Goal: Task Accomplishment & Management: Manage account settings

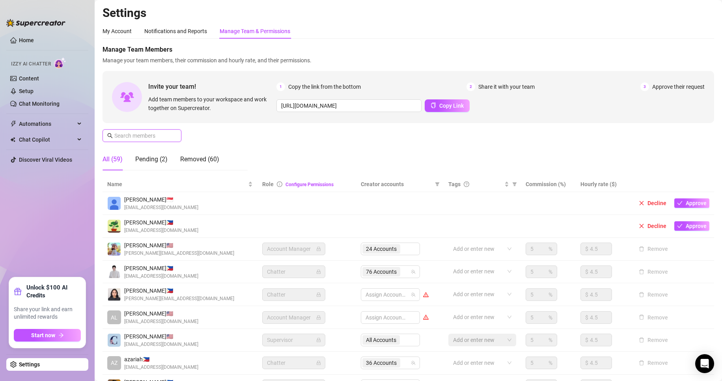
click at [151, 134] on input "text" at bounding box center [142, 135] width 56 height 9
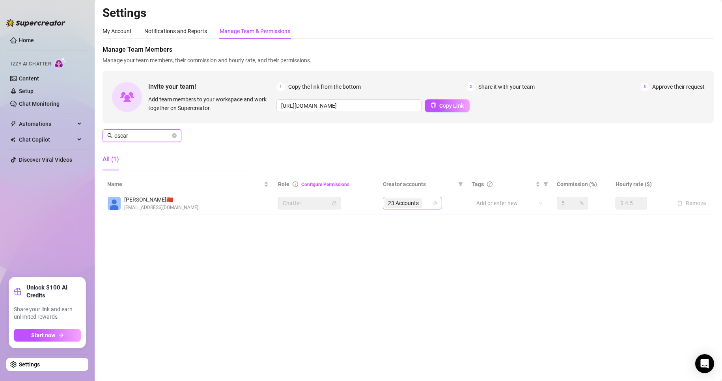
click at [428, 205] on div "23 Accounts" at bounding box center [408, 202] width 48 height 11
type input "oscar"
click at [415, 205] on span "23 Accounts" at bounding box center [403, 203] width 31 height 9
click at [411, 202] on span "23 Accounts" at bounding box center [403, 203] width 31 height 9
click at [437, 204] on icon "team" at bounding box center [435, 203] width 5 height 5
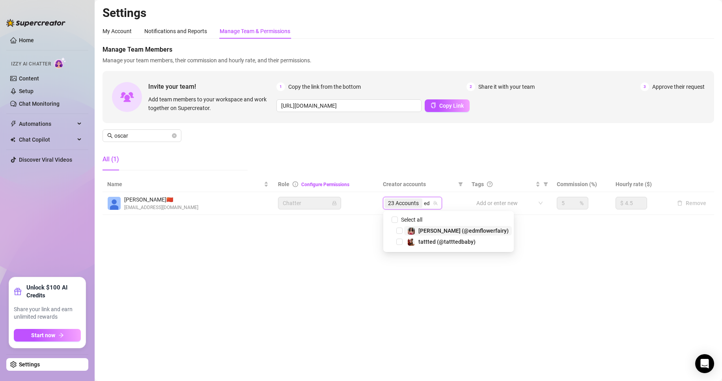
type input "edm"
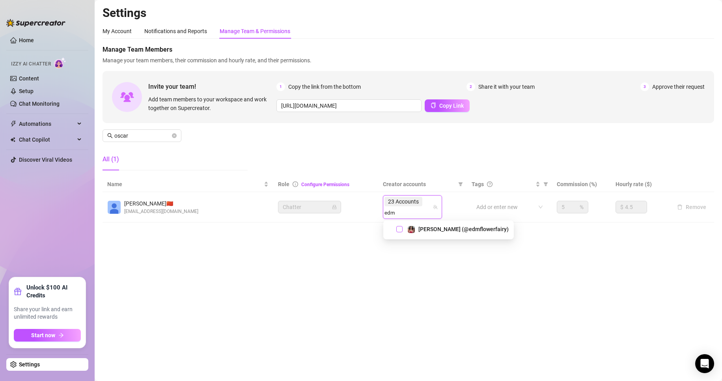
click at [396, 229] on span "Select tree node" at bounding box center [399, 229] width 6 height 6
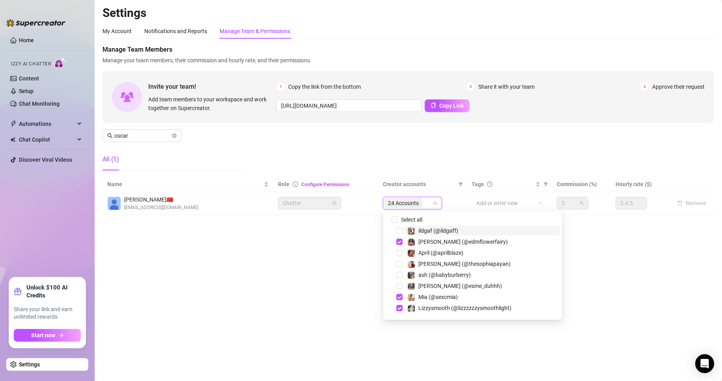
click at [555, 255] on main "Settings My Account Notifications and Reports Manage Team & Permissions Profile…" at bounding box center [408, 190] width 627 height 381
